Goal: Information Seeking & Learning: Find contact information

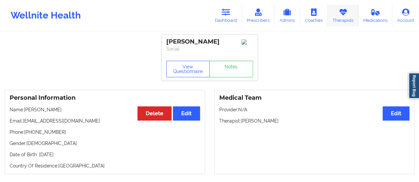
drag, startPoint x: 0, startPoint y: 0, endPoint x: 344, endPoint y: 20, distance: 344.7
click at [344, 20] on link "Therapists" at bounding box center [343, 16] width 31 height 22
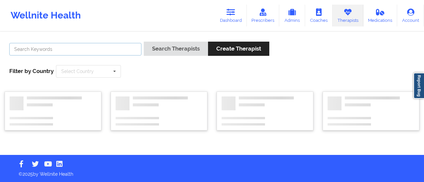
click at [82, 51] on input "text" at bounding box center [75, 49] width 132 height 13
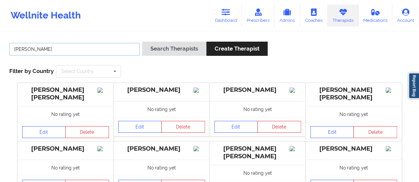
type input "[PERSON_NAME]"
click at [142, 42] on button "Search Therapists" at bounding box center [174, 49] width 64 height 14
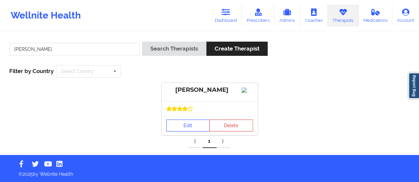
click at [180, 135] on div "Edit Delete" at bounding box center [210, 125] width 96 height 19
click at [180, 132] on link "Edit" at bounding box center [188, 126] width 44 height 12
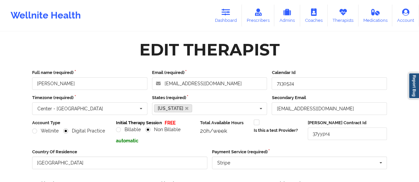
scroll to position [119, 0]
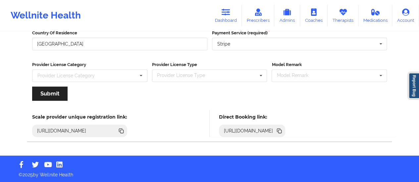
click at [281, 131] on icon at bounding box center [279, 131] width 3 height 3
click at [281, 130] on icon at bounding box center [279, 131] width 3 height 3
click at [221, 5] on link "Dashboard" at bounding box center [226, 16] width 32 height 22
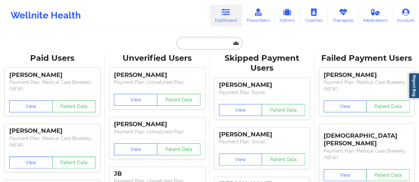
click at [207, 41] on input "text" at bounding box center [210, 43] width 66 height 13
paste input "[PERSON_NAME]"
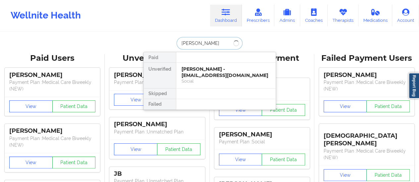
type input "[PERSON_NAME]"
click at [199, 72] on div "[PERSON_NAME] - [PERSON_NAME][EMAIL_ADDRESS][DOMAIN_NAME]" at bounding box center [225, 72] width 89 height 12
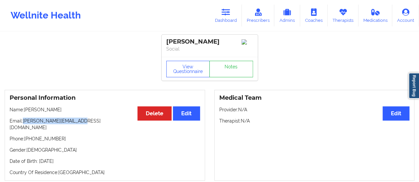
drag, startPoint x: 65, startPoint y: 103, endPoint x: 81, endPoint y: 123, distance: 24.7
click at [81, 123] on p "Email: [PERSON_NAME][EMAIL_ADDRESS][DOMAIN_NAME]" at bounding box center [105, 124] width 190 height 13
drag, startPoint x: 78, startPoint y: 123, endPoint x: 24, endPoint y: 121, distance: 54.0
click at [24, 121] on p "Email: [PERSON_NAME][EMAIL_ADDRESS][DOMAIN_NAME]" at bounding box center [105, 124] width 190 height 13
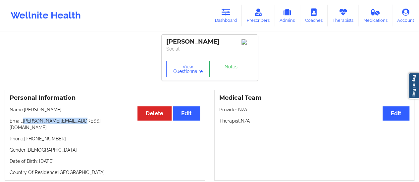
copy p "[PERSON_NAME][EMAIL_ADDRESS][DOMAIN_NAME]"
click at [183, 63] on button "View Questionnaire" at bounding box center [188, 69] width 44 height 17
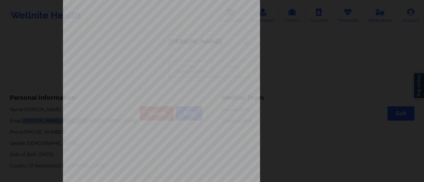
scroll to position [133, 0]
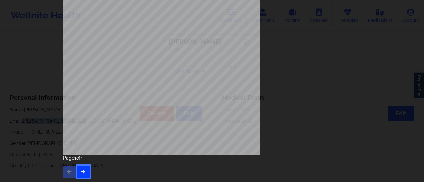
click at [82, 170] on icon "button" at bounding box center [83, 172] width 6 height 4
click at [80, 174] on icon "button" at bounding box center [83, 172] width 6 height 4
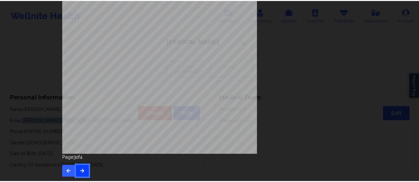
scroll to position [0, 0]
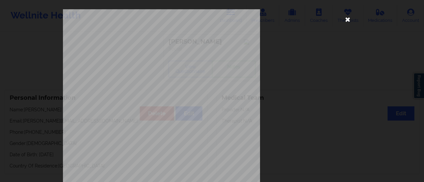
click at [345, 22] on icon at bounding box center [347, 19] width 11 height 11
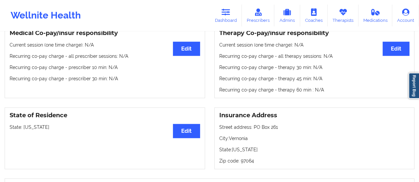
click at [246, 108] on div "Insurance Address Street address: [GEOGRAPHIC_DATA]: [GEOGRAPHIC_DATA]: [US_STA…" at bounding box center [314, 139] width 200 height 62
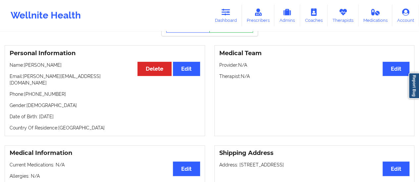
scroll to position [43, 0]
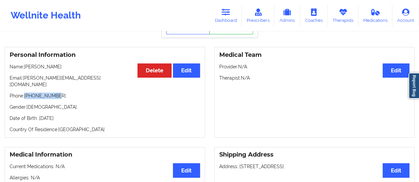
drag, startPoint x: 61, startPoint y: 89, endPoint x: 26, endPoint y: 92, distance: 35.9
click at [26, 93] on p "Phone: [PHONE_NUMBER]" at bounding box center [105, 96] width 190 height 7
copy p "[PHONE_NUMBER]"
click at [227, 6] on link "Dashboard" at bounding box center [226, 16] width 32 height 22
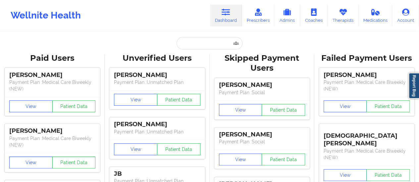
click at [197, 39] on input "text" at bounding box center [210, 43] width 66 height 13
paste input "[PERSON_NAME]"
type input "[PERSON_NAME]"
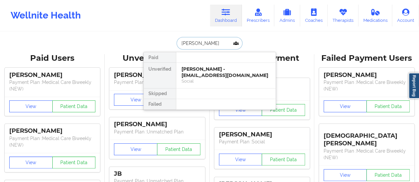
click at [200, 65] on div "[PERSON_NAME] - [EMAIL_ADDRESS][DOMAIN_NAME] Social" at bounding box center [225, 76] width 99 height 26
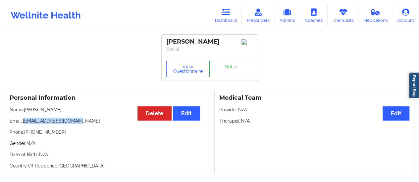
drag, startPoint x: 76, startPoint y: 122, endPoint x: 24, endPoint y: 124, distance: 51.7
click at [24, 124] on p "Email: [EMAIL_ADDRESS][DOMAIN_NAME]" at bounding box center [105, 121] width 190 height 7
copy p "[EMAIL_ADDRESS][DOMAIN_NAME]"
click at [230, 21] on link "Dashboard" at bounding box center [226, 16] width 32 height 22
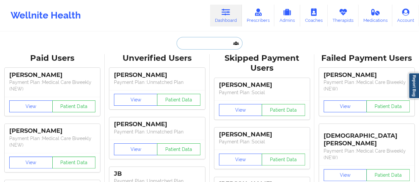
click at [212, 46] on input "text" at bounding box center [210, 43] width 66 height 13
paste input "[EMAIL_ADDRESS][DOMAIN_NAME]"
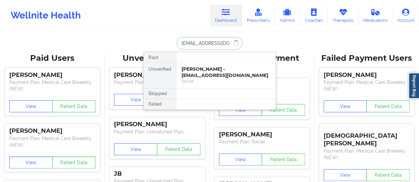
type input "[EMAIL_ADDRESS][DOMAIN_NAME]"
click at [215, 78] on div "[PERSON_NAME] - [EMAIL_ADDRESS][DOMAIN_NAME]" at bounding box center [225, 72] width 89 height 12
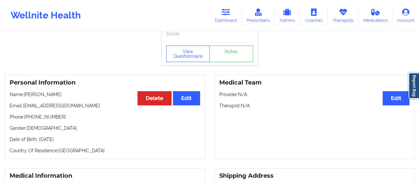
scroll to position [31, 0]
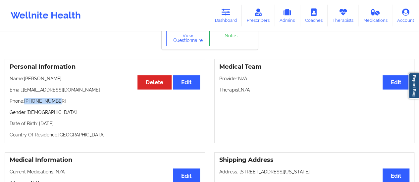
drag, startPoint x: 63, startPoint y: 103, endPoint x: 25, endPoint y: 102, distance: 38.1
click at [25, 102] on p "Phone: [PHONE_NUMBER]" at bounding box center [105, 101] width 190 height 7
copy p "[PHONE_NUMBER]"
click at [232, 20] on link "Dashboard" at bounding box center [226, 16] width 32 height 22
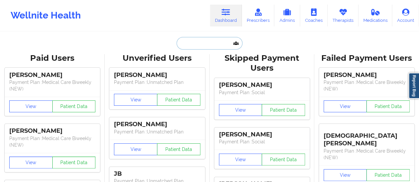
click at [192, 39] on input "text" at bounding box center [210, 43] width 66 height 13
paste input "[EMAIL_ADDRESS][DOMAIN_NAME]"
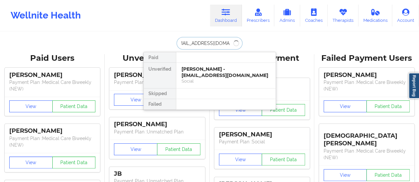
type input "[EMAIL_ADDRESS][DOMAIN_NAME]"
click at [229, 73] on div "[PERSON_NAME] - [EMAIL_ADDRESS][DOMAIN_NAME]" at bounding box center [225, 72] width 89 height 12
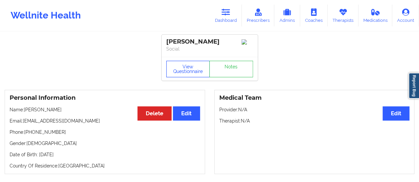
click at [180, 73] on button "View Questionnaire" at bounding box center [188, 69] width 44 height 17
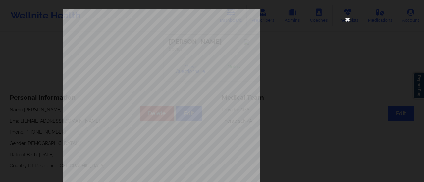
click at [347, 20] on icon at bounding box center [347, 19] width 11 height 11
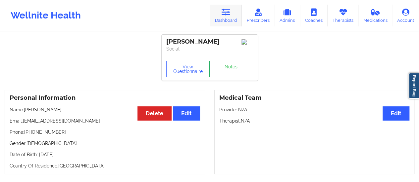
click at [223, 15] on icon at bounding box center [226, 12] width 9 height 7
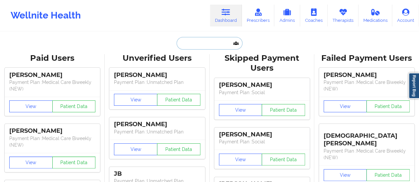
click at [219, 44] on input "text" at bounding box center [210, 43] width 66 height 13
paste input "[EMAIL_ADDRESS][DOMAIN_NAME]"
type input "[EMAIL_ADDRESS][DOMAIN_NAME]"
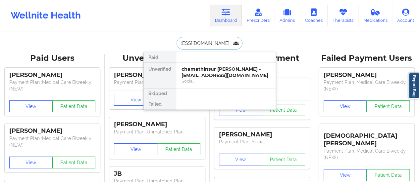
click at [207, 67] on div "chamathinsur [PERSON_NAME] - [EMAIL_ADDRESS][DOMAIN_NAME]" at bounding box center [225, 72] width 89 height 12
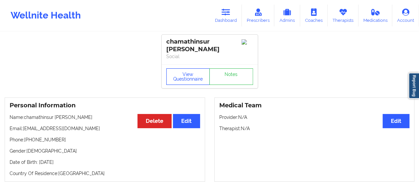
click at [179, 80] on button "View Questionnaire" at bounding box center [188, 77] width 44 height 17
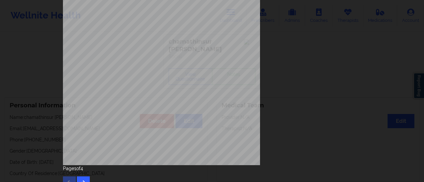
scroll to position [133, 0]
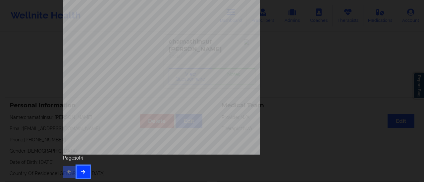
click at [82, 170] on icon "button" at bounding box center [83, 172] width 6 height 4
click at [85, 169] on button "button" at bounding box center [83, 172] width 13 height 12
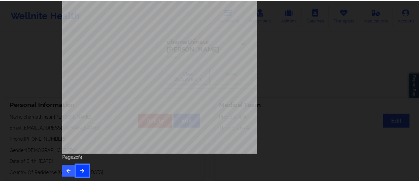
scroll to position [0, 0]
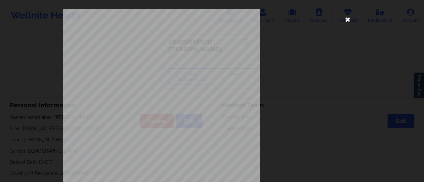
click at [342, 23] on icon at bounding box center [347, 19] width 11 height 11
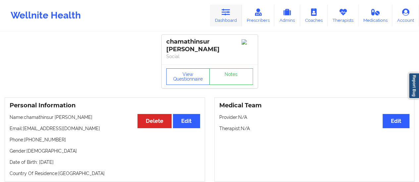
click at [228, 20] on link "Dashboard" at bounding box center [226, 16] width 32 height 22
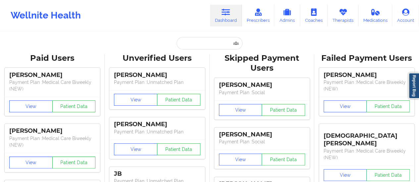
click at [198, 47] on input "text" at bounding box center [210, 43] width 66 height 13
paste input "[EMAIL_ADDRESS][DOMAIN_NAME]"
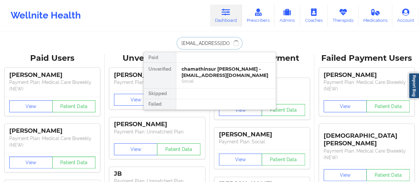
type input "[EMAIL_ADDRESS][DOMAIN_NAME]"
click at [214, 77] on div "[PERSON_NAME] - [EMAIL_ADDRESS][DOMAIN_NAME]" at bounding box center [225, 72] width 89 height 12
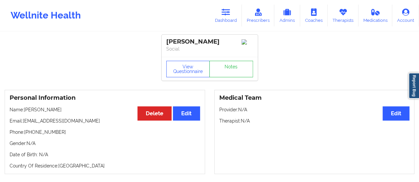
drag, startPoint x: 25, startPoint y: 114, endPoint x: 90, endPoint y: 111, distance: 65.3
click at [90, 111] on p "Name: [PERSON_NAME]" at bounding box center [105, 110] width 190 height 7
copy p "[PERSON_NAME]"
click at [214, 15] on link "Dashboard" at bounding box center [226, 16] width 32 height 22
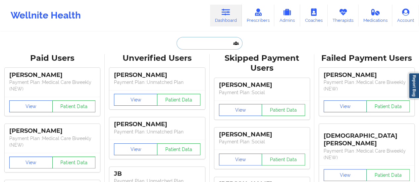
click at [198, 37] on input "text" at bounding box center [210, 43] width 66 height 13
paste input "[EMAIL_ADDRESS][DOMAIN_NAME]"
type input "[EMAIL_ADDRESS][DOMAIN_NAME]"
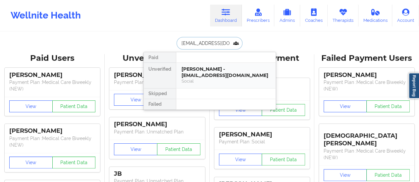
click at [203, 74] on div "[PERSON_NAME] - [EMAIL_ADDRESS][DOMAIN_NAME]" at bounding box center [225, 72] width 89 height 12
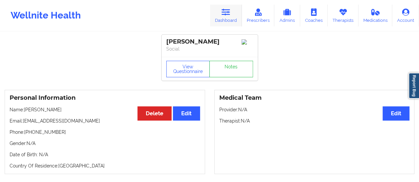
click at [220, 15] on link "Dashboard" at bounding box center [226, 16] width 32 height 22
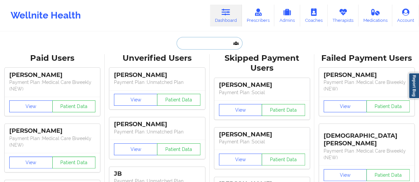
click at [210, 43] on input "text" at bounding box center [210, 43] width 66 height 13
paste input "[PERSON_NAME]"
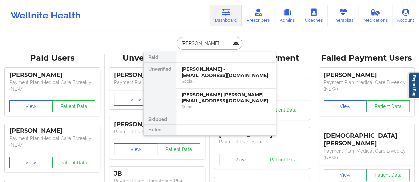
click at [199, 44] on input "[PERSON_NAME]" at bounding box center [210, 43] width 66 height 13
paste input "[EMAIL_ADDRESS][DOMAIN_NAME]"
type input "[EMAIL_ADDRESS][DOMAIN_NAME]"
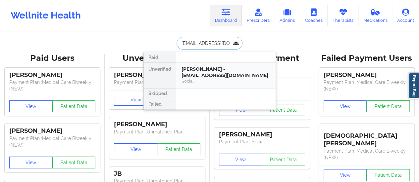
click at [203, 76] on div "[PERSON_NAME] - [EMAIL_ADDRESS][DOMAIN_NAME]" at bounding box center [225, 72] width 89 height 12
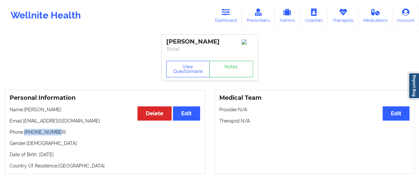
drag, startPoint x: 26, startPoint y: 134, endPoint x: 74, endPoint y: 134, distance: 48.0
click at [74, 134] on p "Phone: [PHONE_NUMBER]" at bounding box center [105, 132] width 190 height 7
copy p "[PHONE_NUMBER]"
click at [218, 20] on link "Dashboard" at bounding box center [226, 16] width 32 height 22
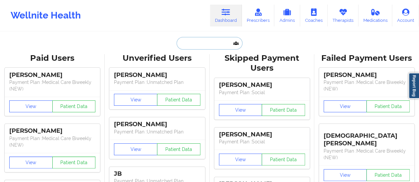
click at [201, 41] on input "text" at bounding box center [210, 43] width 66 height 13
paste input "[EMAIL_ADDRESS][DOMAIN_NAME]"
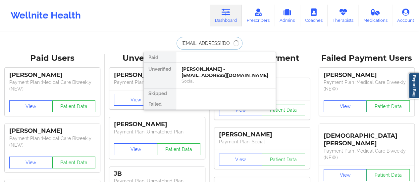
type input "[EMAIL_ADDRESS][DOMAIN_NAME]"
click at [204, 71] on div "[PERSON_NAME] - [EMAIL_ADDRESS][DOMAIN_NAME]" at bounding box center [225, 72] width 89 height 12
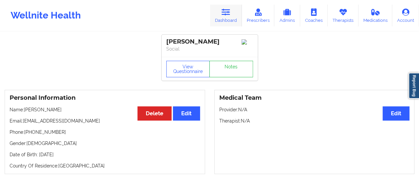
click at [225, 11] on icon at bounding box center [226, 12] width 9 height 7
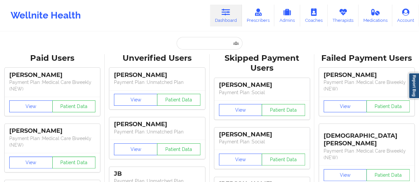
drag, startPoint x: 211, startPoint y: 36, endPoint x: 209, endPoint y: 41, distance: 5.4
click at [209, 41] on input "text" at bounding box center [210, 43] width 66 height 13
paste input "[EMAIL_ADDRESS][DOMAIN_NAME]"
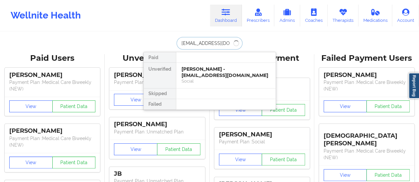
type input "[EMAIL_ADDRESS][DOMAIN_NAME]"
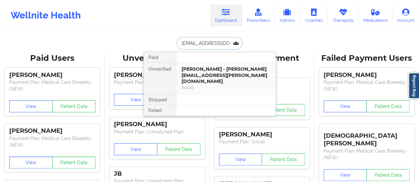
click at [218, 70] on div "[PERSON_NAME] - [PERSON_NAME][EMAIL_ADDRESS][PERSON_NAME][DOMAIN_NAME]" at bounding box center [225, 75] width 89 height 19
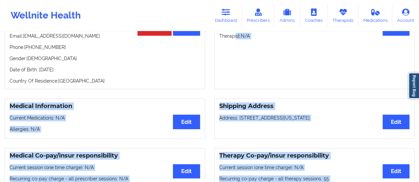
drag, startPoint x: 235, startPoint y: 180, endPoint x: 232, endPoint y: 189, distance: 8.7
click at [232, 97] on html "Wellnite Health Dashboard Prescribers Admins Coaches Therapists Medications Acc…" at bounding box center [209, 6] width 419 height 182
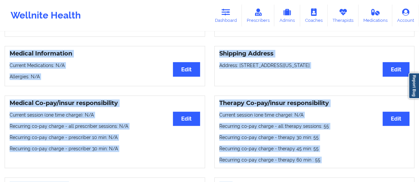
click at [72, 105] on h3 "Medical Co-pay/insur responsibility" at bounding box center [105, 104] width 190 height 8
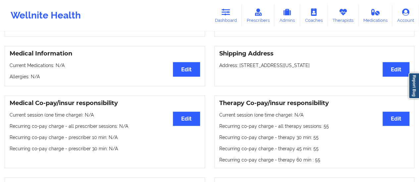
scroll to position [0, 0]
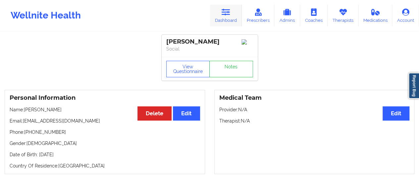
click at [219, 10] on link "Dashboard" at bounding box center [226, 16] width 32 height 22
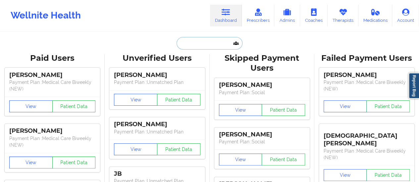
click at [189, 41] on input "text" at bounding box center [210, 43] width 66 height 13
paste input "[PERSON_NAME][EMAIL_ADDRESS][DOMAIN_NAME]"
type input "[PERSON_NAME][EMAIL_ADDRESS][DOMAIN_NAME]"
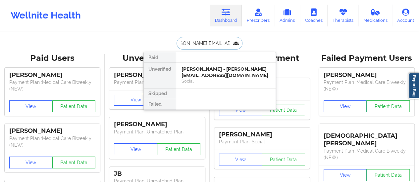
click at [196, 65] on div "[PERSON_NAME] - [PERSON_NAME][EMAIL_ADDRESS][DOMAIN_NAME] Social" at bounding box center [225, 76] width 99 height 26
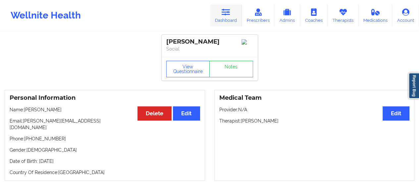
click at [224, 19] on link "Dashboard" at bounding box center [226, 16] width 32 height 22
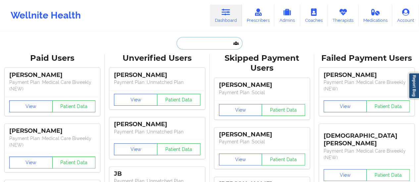
click at [213, 49] on input "text" at bounding box center [210, 43] width 66 height 13
paste input "[EMAIL_ADDRESS][DOMAIN_NAME]"
type input "[EMAIL_ADDRESS][DOMAIN_NAME]"
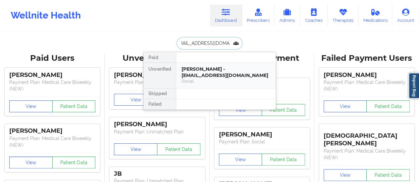
click at [184, 79] on div "Social" at bounding box center [225, 81] width 89 height 6
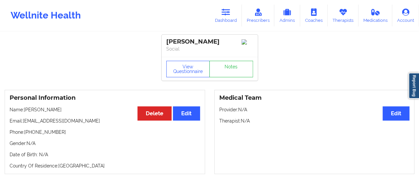
scroll to position [0, 0]
click at [58, 130] on div "Personal Information Edit Delete Name: [PERSON_NAME] Email: [EMAIL_ADDRESS][DOM…" at bounding box center [105, 132] width 200 height 84
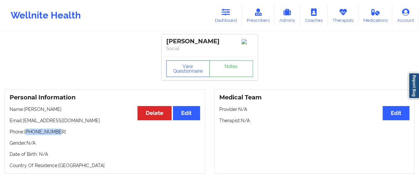
drag, startPoint x: 57, startPoint y: 136, endPoint x: 26, endPoint y: 133, distance: 30.9
click at [26, 133] on p "Phone: [PHONE_NUMBER]" at bounding box center [105, 132] width 190 height 7
copy p "12104281730"
drag, startPoint x: 56, startPoint y: 112, endPoint x: 25, endPoint y: 111, distance: 31.2
click at [25, 111] on p "Name: [PERSON_NAME]" at bounding box center [105, 109] width 190 height 7
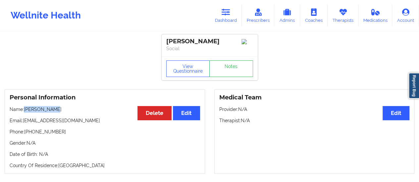
copy p "[PERSON_NAME]"
click at [221, 22] on link "Dashboard" at bounding box center [226, 16] width 32 height 22
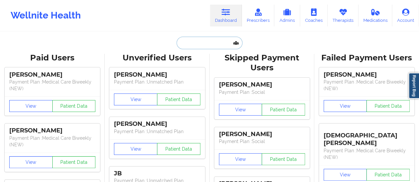
click at [216, 41] on input "text" at bounding box center [210, 43] width 66 height 13
paste input "[DOMAIN_NAME][EMAIL_ADDRESS][DOMAIN_NAME]"
type input "[DOMAIN_NAME][EMAIL_ADDRESS][DOMAIN_NAME]"
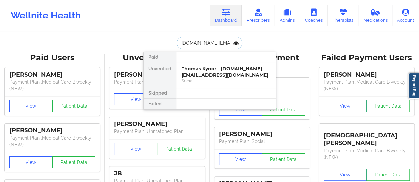
click at [203, 71] on div "Thomas Kynor - [DOMAIN_NAME][EMAIL_ADDRESS][DOMAIN_NAME]" at bounding box center [225, 72] width 89 height 12
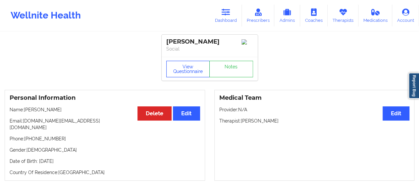
click at [174, 71] on button "View Questionnaire" at bounding box center [188, 69] width 44 height 17
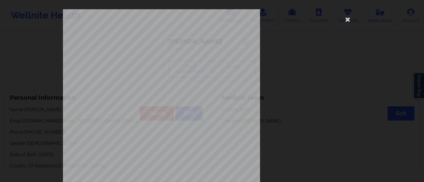
scroll to position [133, 0]
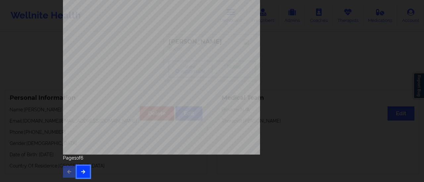
click at [80, 171] on icon "button" at bounding box center [83, 172] width 6 height 4
click at [83, 169] on button "button" at bounding box center [83, 172] width 13 height 12
click at [83, 170] on icon "button" at bounding box center [83, 172] width 6 height 4
click at [82, 173] on icon "button" at bounding box center [83, 172] width 6 height 4
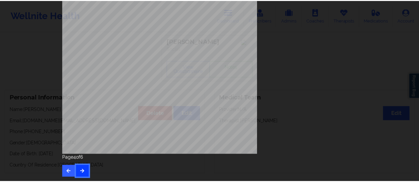
scroll to position [0, 0]
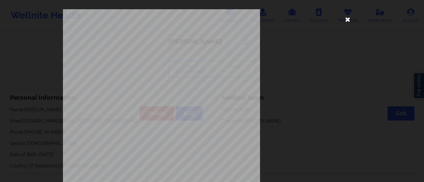
click at [346, 17] on icon at bounding box center [347, 19] width 11 height 11
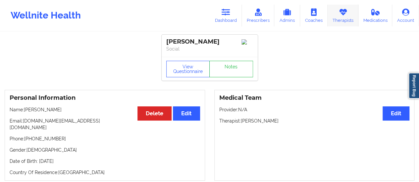
click at [353, 22] on link "Therapists" at bounding box center [343, 16] width 31 height 22
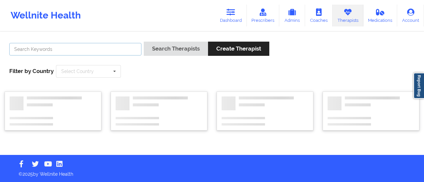
click at [132, 51] on input "text" at bounding box center [75, 49] width 132 height 13
paste input "[PERSON_NAME]"
type input "[PERSON_NAME]"
click at [144, 42] on button "Search Therapists" at bounding box center [176, 49] width 64 height 14
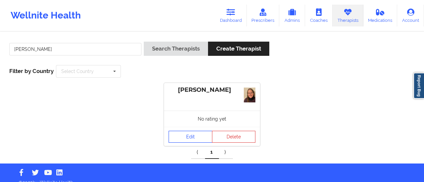
click at [183, 128] on div "Edit Delete" at bounding box center [212, 136] width 96 height 19
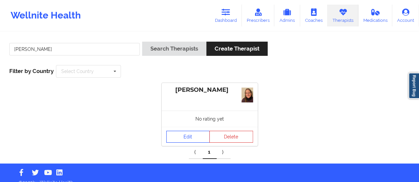
click at [185, 139] on link "Edit" at bounding box center [188, 137] width 44 height 12
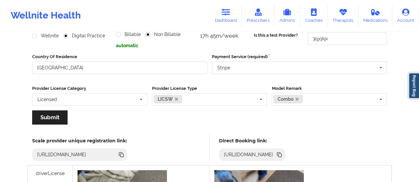
scroll to position [90, 0]
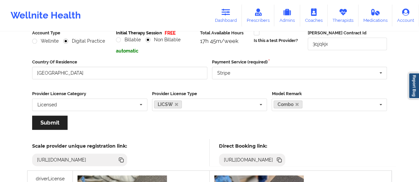
click at [281, 158] on icon at bounding box center [278, 159] width 3 height 3
click at [230, 11] on icon at bounding box center [226, 12] width 9 height 7
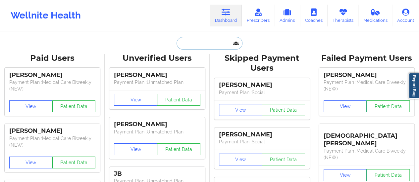
click at [217, 41] on input "text" at bounding box center [210, 43] width 66 height 13
paste input "Teadtke"
type input "Teadtke"
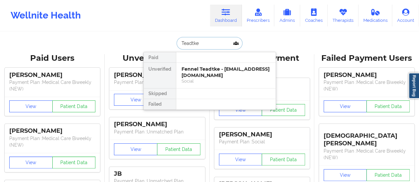
click at [205, 72] on div "Fennel Teadtke - [EMAIL_ADDRESS][DOMAIN_NAME]" at bounding box center [225, 72] width 89 height 12
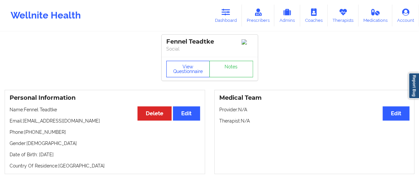
click at [181, 72] on button "View Questionnaire" at bounding box center [188, 69] width 44 height 17
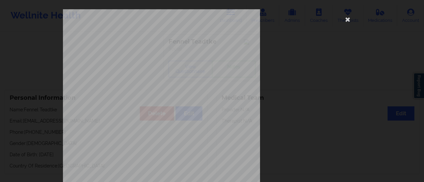
scroll to position [133, 0]
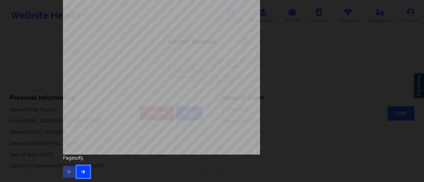
click at [84, 170] on button "button" at bounding box center [83, 172] width 13 height 12
click at [81, 174] on button "button" at bounding box center [83, 172] width 13 height 12
click at [85, 173] on button "button" at bounding box center [83, 172] width 13 height 12
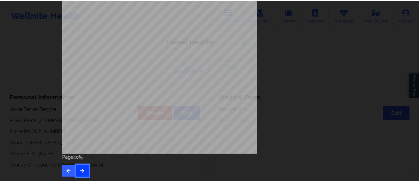
scroll to position [0, 0]
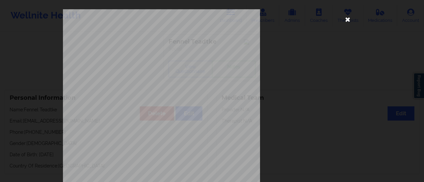
click at [345, 23] on icon at bounding box center [347, 19] width 11 height 11
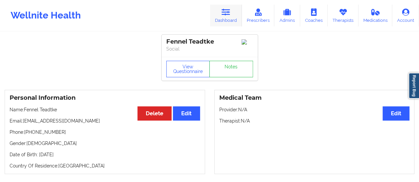
click at [227, 20] on link "Dashboard" at bounding box center [226, 16] width 32 height 22
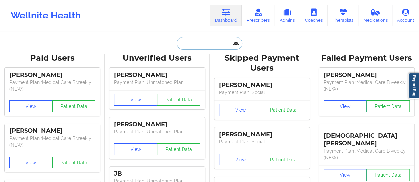
click at [218, 49] on input "text" at bounding box center [210, 43] width 66 height 13
paste input "[EMAIL_ADDRESS][DOMAIN_NAME]"
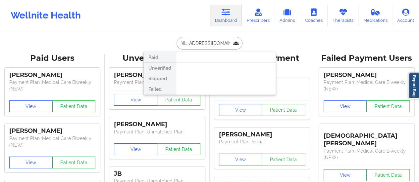
click at [192, 46] on input "[EMAIL_ADDRESS][DOMAIN_NAME]" at bounding box center [210, 43] width 66 height 13
click at [213, 42] on input "[EMAIL_ADDRESS][DOMAIN_NAME]" at bounding box center [210, 43] width 66 height 13
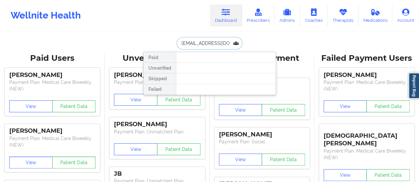
paste input "[PERSON_NAME]"
type input "[PERSON_NAME]"
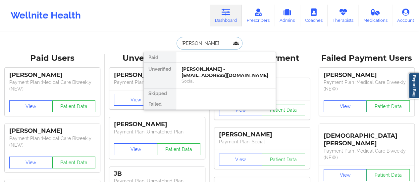
click at [207, 72] on div "[PERSON_NAME] - [EMAIL_ADDRESS][DOMAIN_NAME]" at bounding box center [225, 72] width 89 height 12
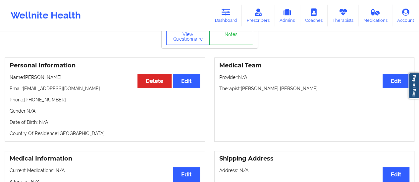
scroll to position [15, 0]
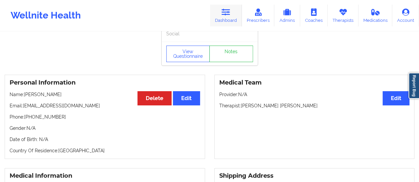
click at [232, 14] on link "Dashboard" at bounding box center [226, 16] width 32 height 22
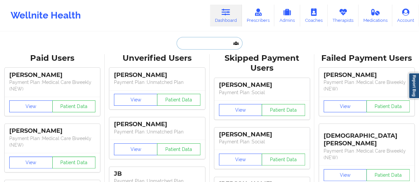
click at [203, 44] on input "text" at bounding box center [210, 43] width 66 height 13
paste input "[PERSON_NAME]"
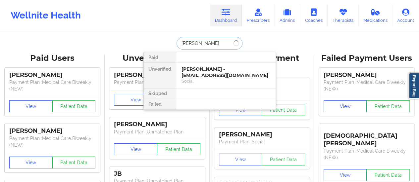
drag, startPoint x: 193, startPoint y: 43, endPoint x: 235, endPoint y: 42, distance: 42.1
click at [235, 42] on input "[PERSON_NAME]" at bounding box center [210, 43] width 66 height 13
click at [207, 37] on input "[PERSON_NAME]" at bounding box center [210, 43] width 66 height 13
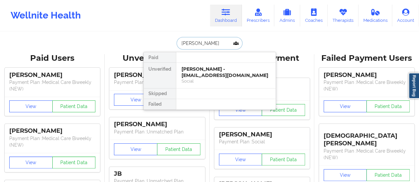
paste input "[PERSON_NAME][EMAIL_ADDRESS][DOMAIN_NAME]"
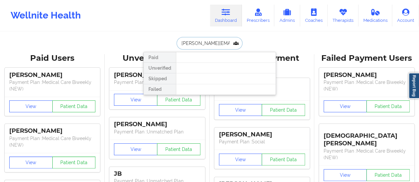
click at [222, 39] on input "[PERSON_NAME][EMAIL_ADDRESS][DOMAIN_NAME]" at bounding box center [210, 43] width 66 height 13
paste input "paulmagrino@hot"
type input "[EMAIL_ADDRESS][DOMAIN_NAME]"
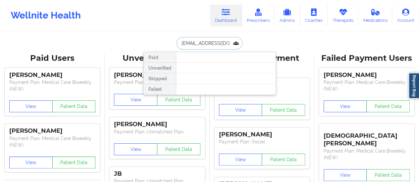
scroll to position [0, 4]
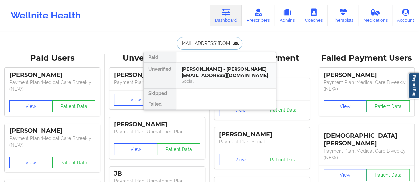
click at [213, 65] on div "[PERSON_NAME] - [EMAIL_ADDRESS][DOMAIN_NAME] Social" at bounding box center [225, 76] width 99 height 26
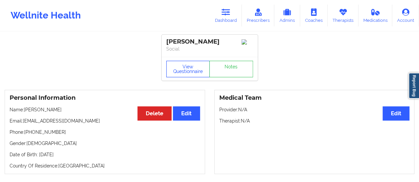
click at [186, 76] on button "View Questionnaire" at bounding box center [188, 69] width 44 height 17
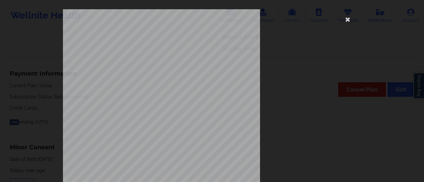
scroll to position [133, 0]
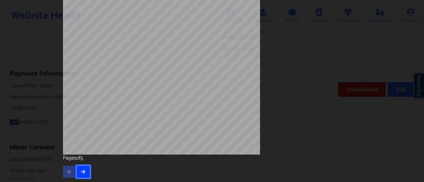
click at [84, 171] on icon "button" at bounding box center [83, 172] width 6 height 4
click at [81, 170] on icon "button" at bounding box center [83, 172] width 6 height 4
drag, startPoint x: 87, startPoint y: 165, endPoint x: 84, endPoint y: 171, distance: 7.1
click at [84, 171] on div "Page 3 of 5" at bounding box center [212, 166] width 298 height 23
click at [84, 171] on icon "button" at bounding box center [83, 172] width 6 height 4
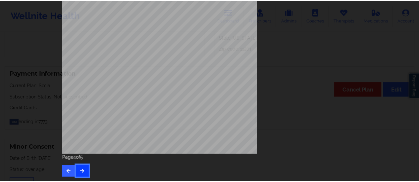
scroll to position [0, 0]
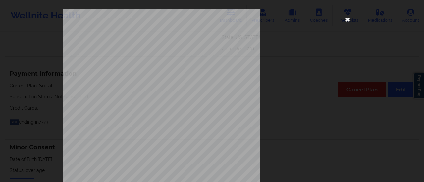
click at [346, 16] on icon at bounding box center [347, 19] width 11 height 11
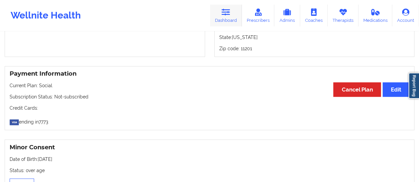
click at [225, 11] on icon at bounding box center [226, 12] width 9 height 7
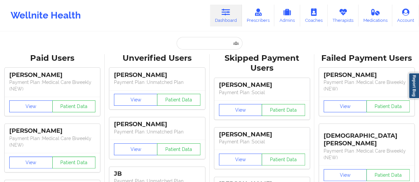
drag, startPoint x: 199, startPoint y: 37, endPoint x: 199, endPoint y: 40, distance: 3.6
click at [199, 40] on input "text" at bounding box center [210, 43] width 66 height 13
paste input "[EMAIL_ADDRESS][DOMAIN_NAME]"
type input "[EMAIL_ADDRESS][DOMAIN_NAME]"
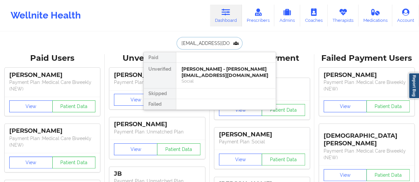
scroll to position [0, 2]
click at [205, 74] on div "[PERSON_NAME] - [EMAIL_ADDRESS][DOMAIN_NAME]" at bounding box center [225, 72] width 89 height 12
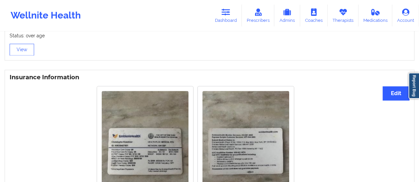
scroll to position [538, 0]
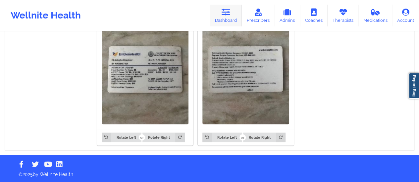
click at [221, 11] on link "Dashboard" at bounding box center [226, 16] width 32 height 22
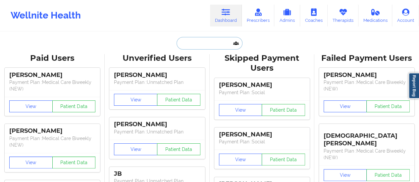
click at [193, 46] on input "text" at bounding box center [210, 43] width 66 height 13
paste input "[EMAIL_ADDRESS][DOMAIN_NAME]"
type input "[EMAIL_ADDRESS][DOMAIN_NAME]"
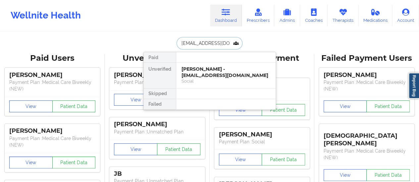
click at [200, 73] on div "[PERSON_NAME] - [EMAIL_ADDRESS][DOMAIN_NAME]" at bounding box center [225, 72] width 89 height 12
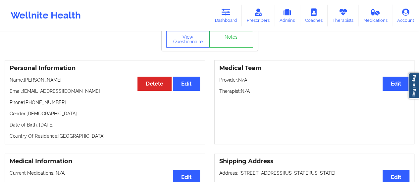
scroll to position [29, 0]
drag, startPoint x: 37, startPoint y: 82, endPoint x: 75, endPoint y: 82, distance: 37.8
click at [75, 82] on p "Name: [PERSON_NAME]" at bounding box center [105, 80] width 190 height 7
copy p "[PERSON_NAME]"
click at [223, 16] on icon at bounding box center [226, 12] width 9 height 7
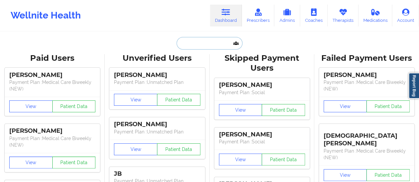
click at [200, 42] on input "text" at bounding box center [210, 43] width 66 height 13
paste input "[EMAIL_ADDRESS][DOMAIN_NAME]"
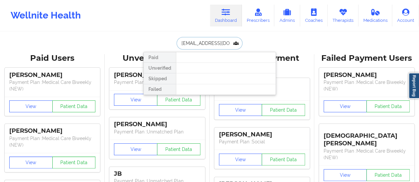
type input "[EMAIL_ADDRESS][DOMAIN_NAME]"
